Goal: Check status: Check status

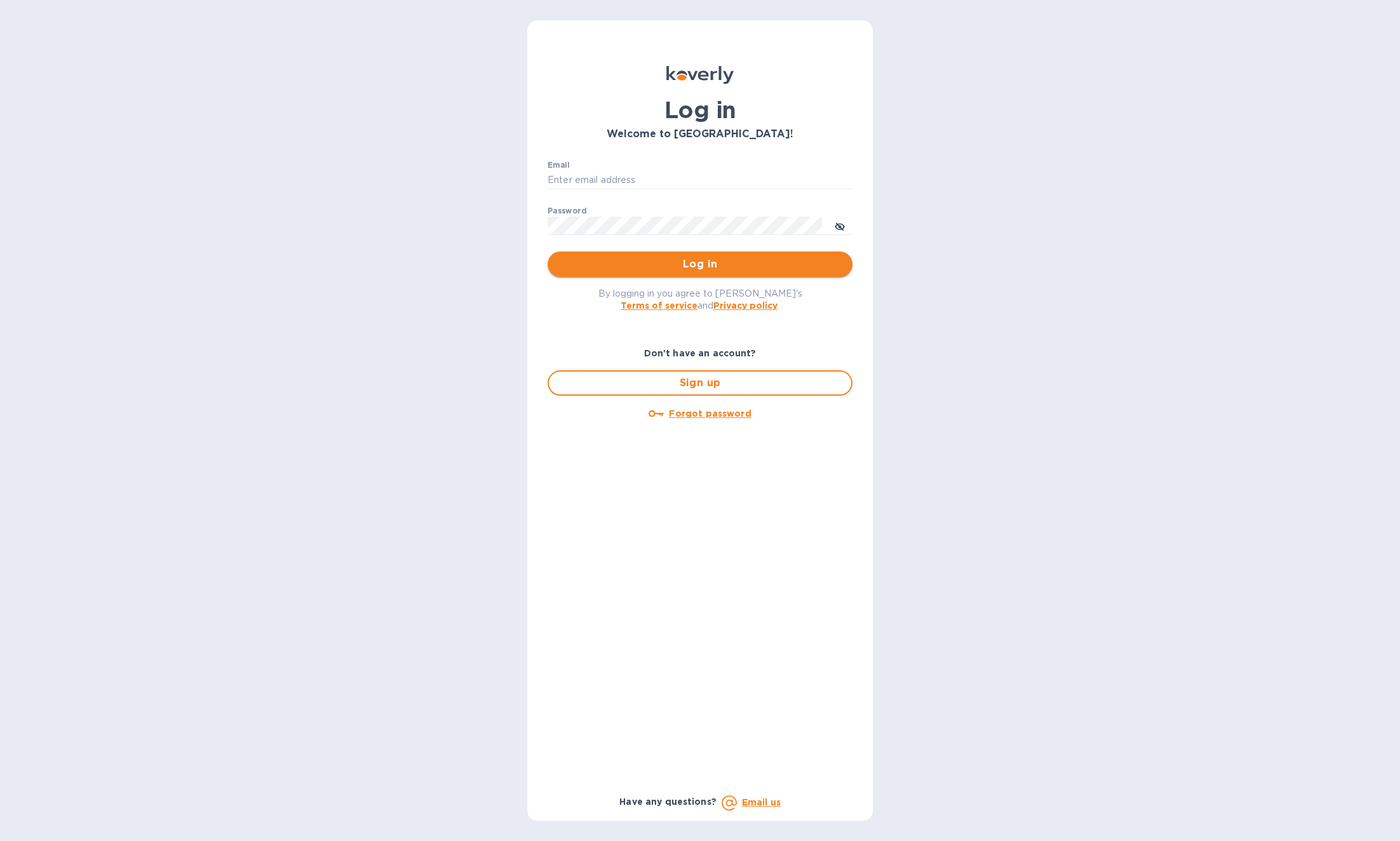
type input "b@corkhoarder.com"
click at [695, 257] on span "Log in" at bounding box center [700, 264] width 284 height 15
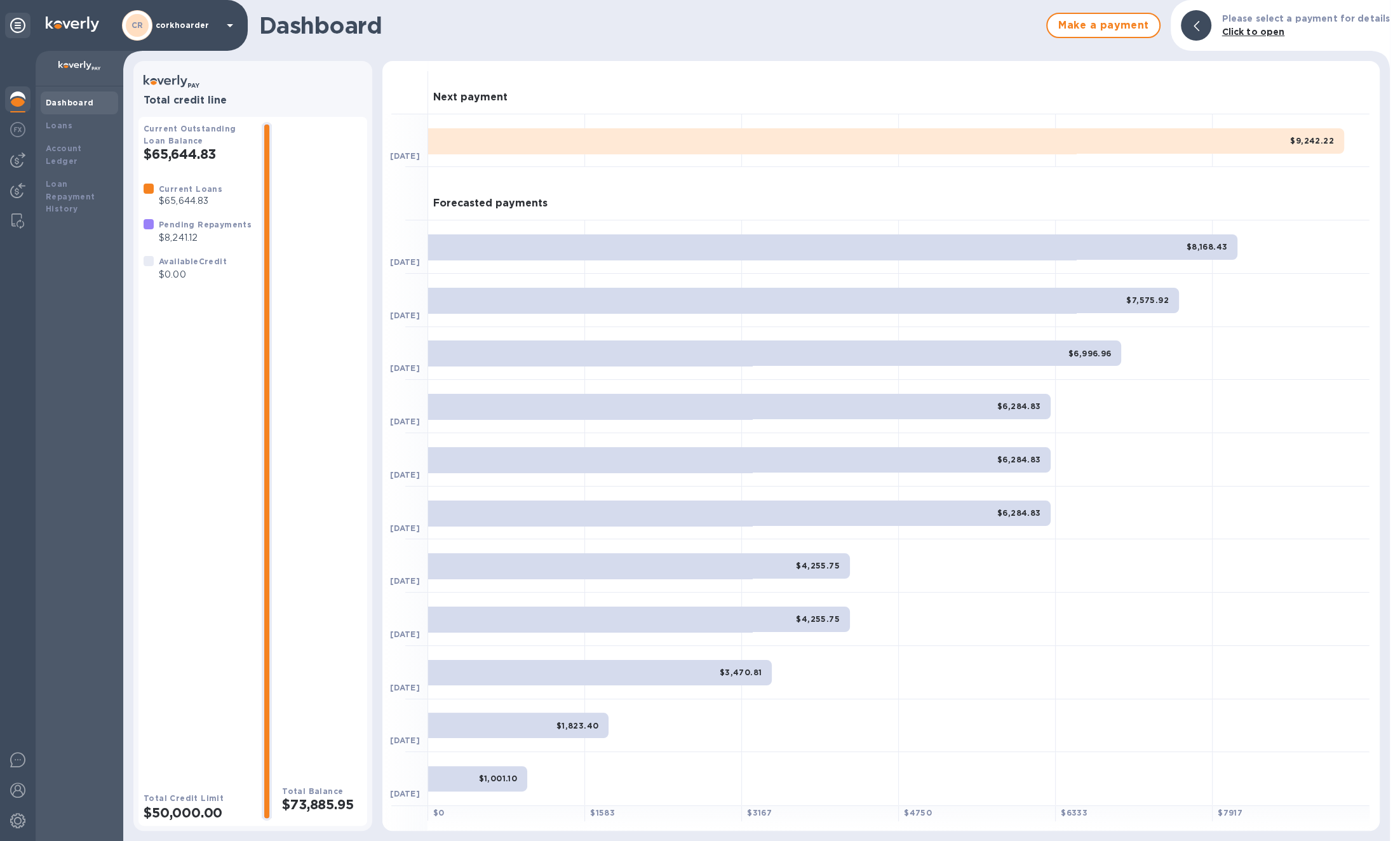
click at [26, 100] on div at bounding box center [18, 101] width 25 height 28
click at [21, 145] on div at bounding box center [18, 446] width 36 height 791
click at [12, 165] on img at bounding box center [17, 159] width 15 height 15
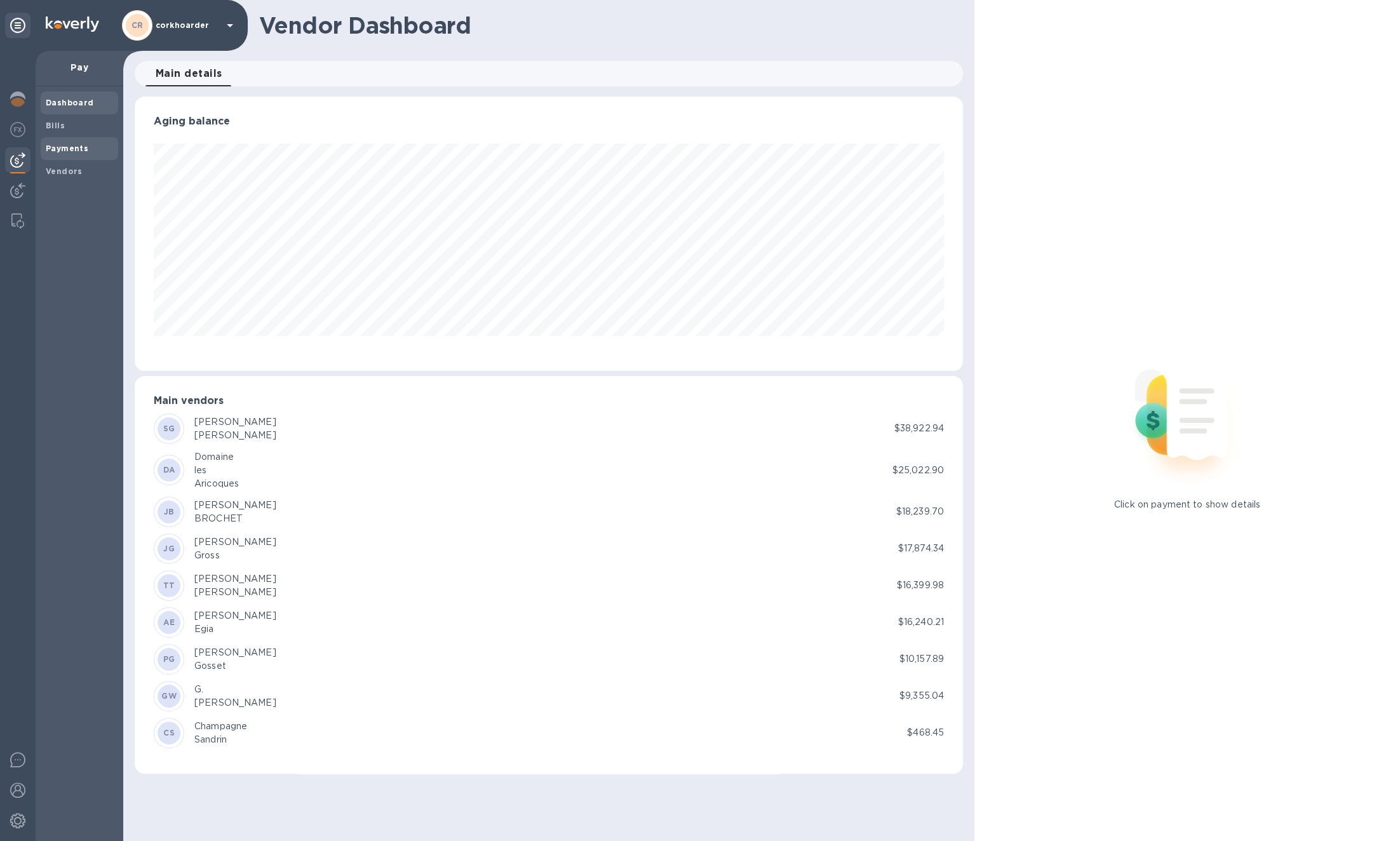
scroll to position [274, 827]
click at [50, 138] on div "Payments" at bounding box center [79, 148] width 77 height 23
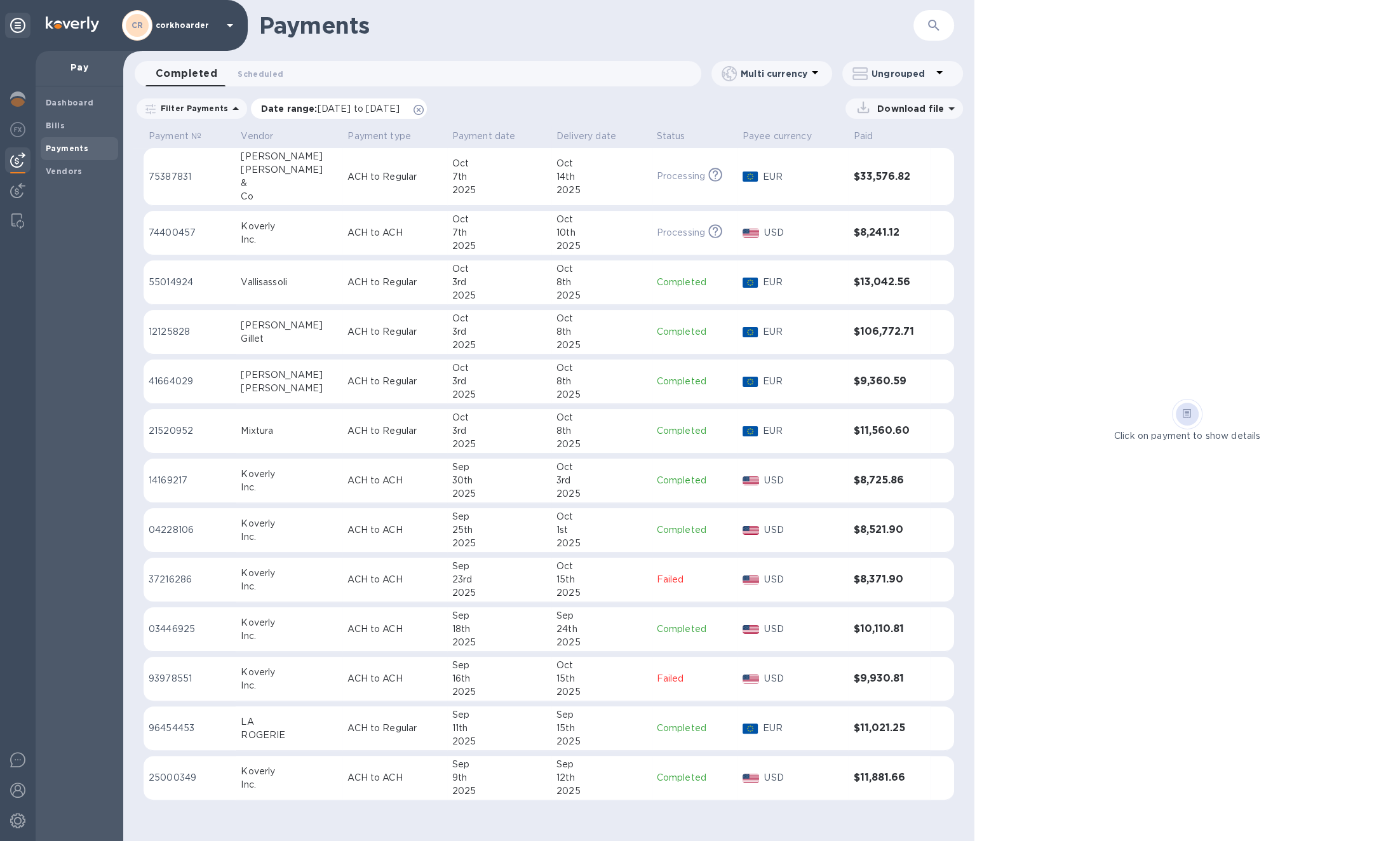
click at [424, 109] on icon at bounding box center [418, 109] width 10 height 10
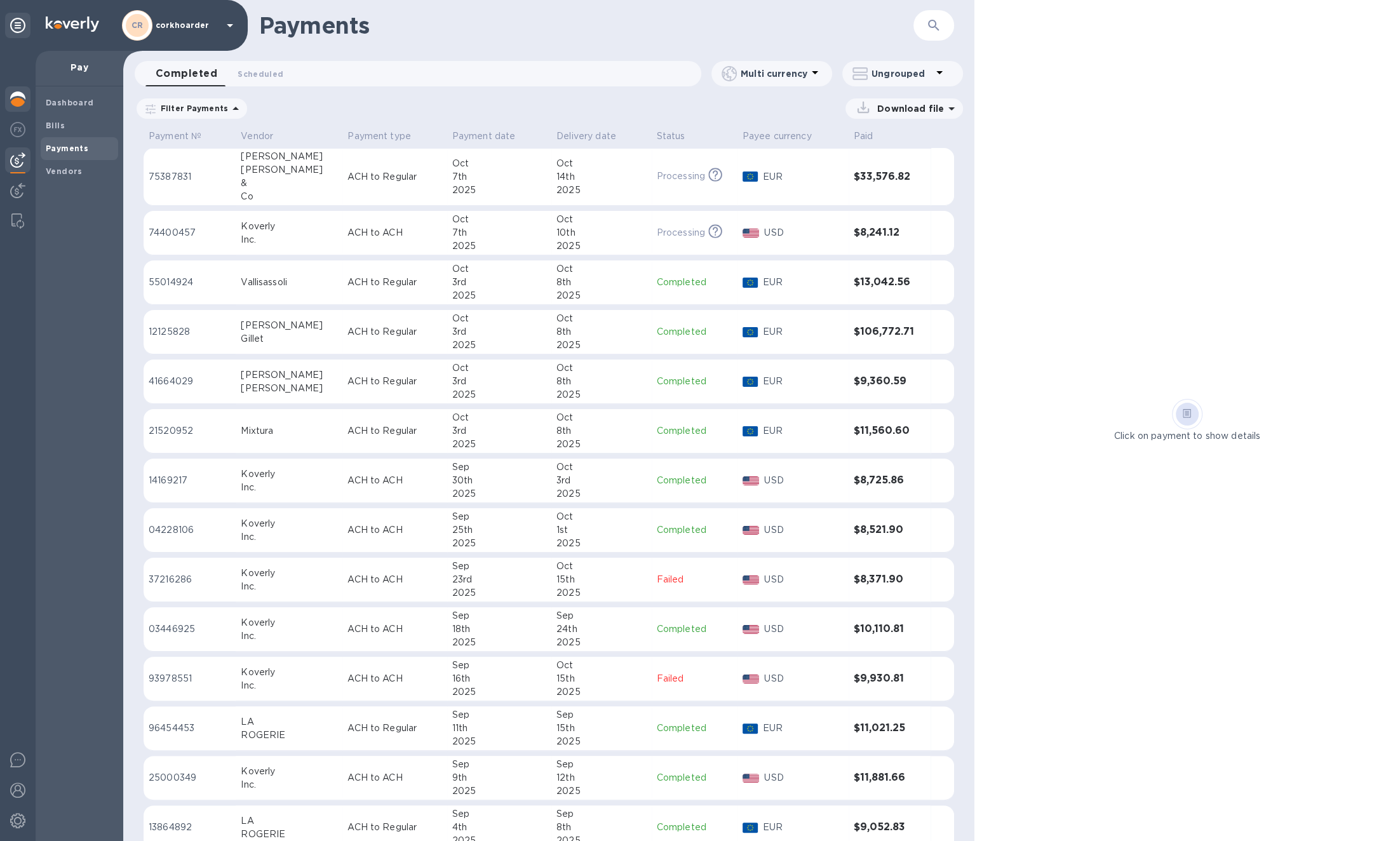
click at [17, 102] on img at bounding box center [17, 99] width 15 height 15
